Goal: Find specific page/section: Find specific page/section

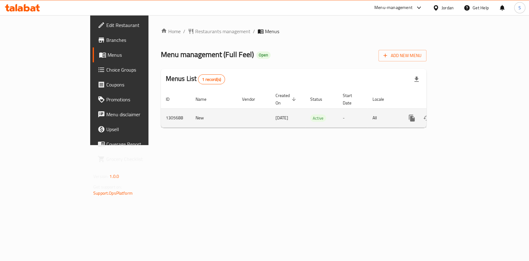
click at [460, 114] on icon "enhanced table" at bounding box center [456, 117] width 7 height 7
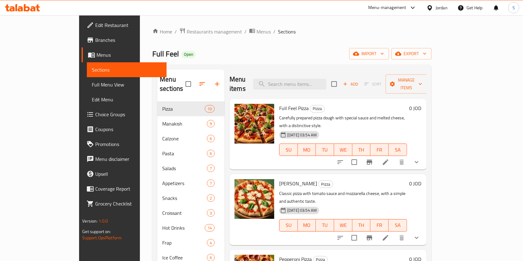
click at [391, 11] on div "Menu-management" at bounding box center [387, 7] width 38 height 7
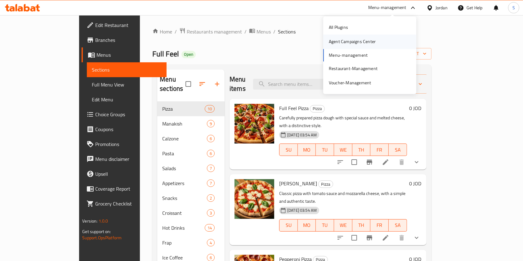
click at [352, 38] on div "Agent Campaigns Center" at bounding box center [352, 41] width 47 height 7
